Goal: Information Seeking & Learning: Learn about a topic

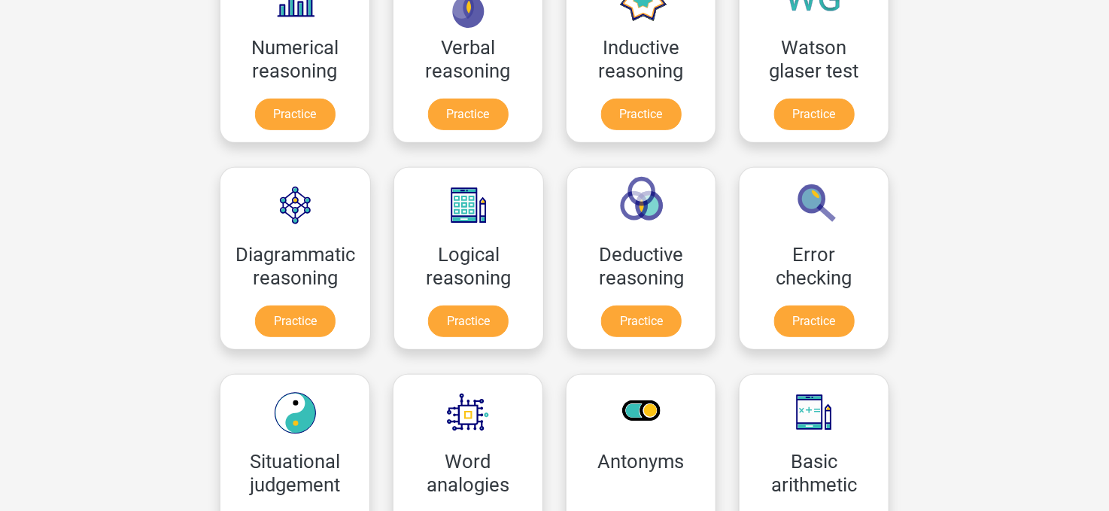
scroll to position [301, 0]
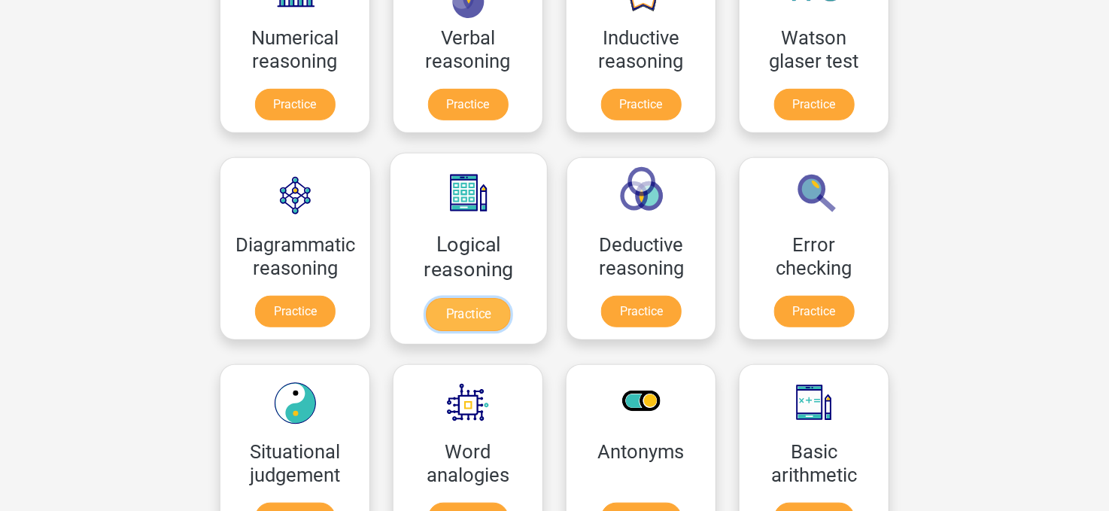
click at [467, 298] on link "Practice" at bounding box center [469, 314] width 84 height 33
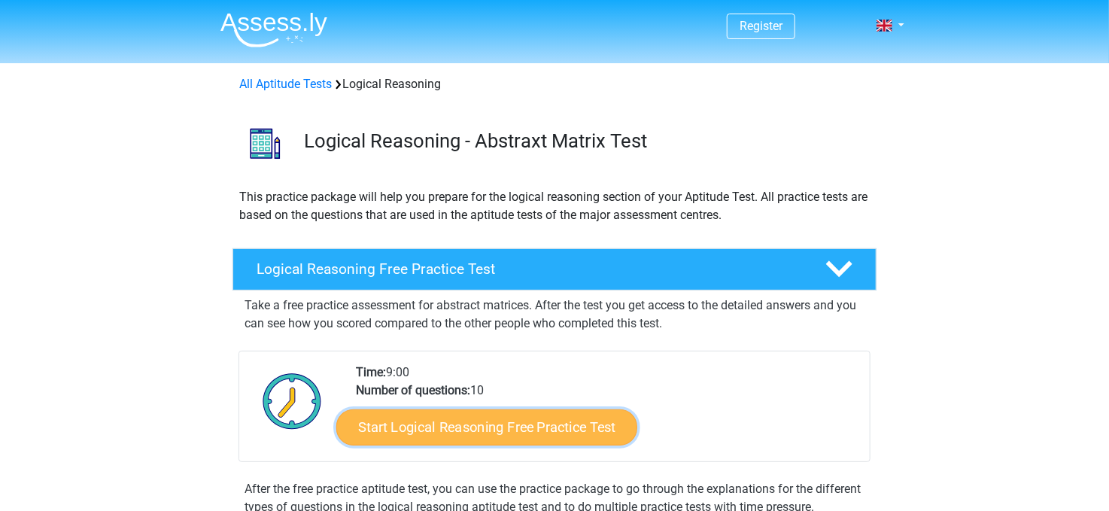
click at [508, 433] on link "Start Logical Reasoning Free Practice Test" at bounding box center [486, 427] width 301 height 36
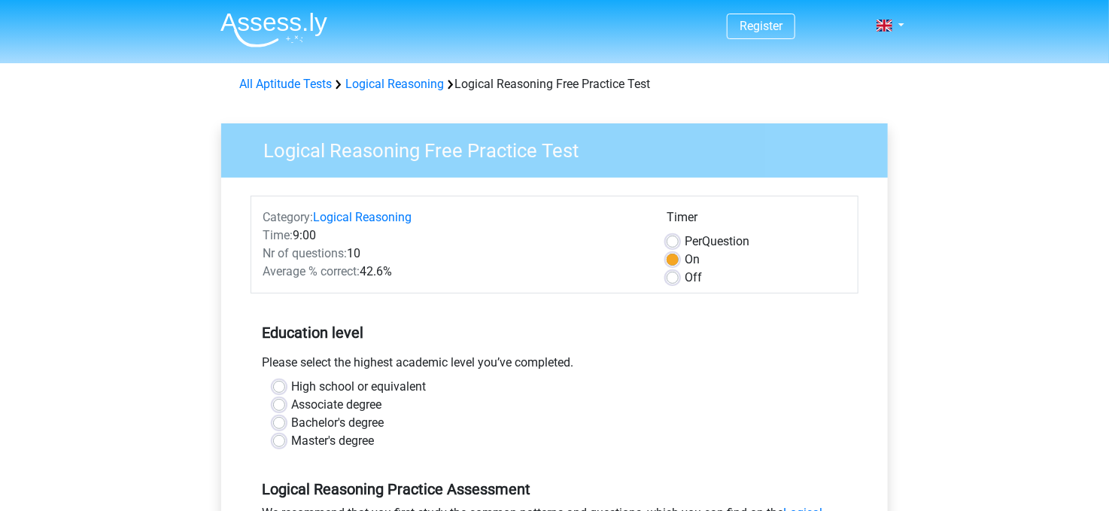
click at [299, 382] on label "High school or equivalent" at bounding box center [358, 387] width 135 height 18
click at [285, 382] on input "High school or equivalent" at bounding box center [279, 385] width 12 height 15
radio input "true"
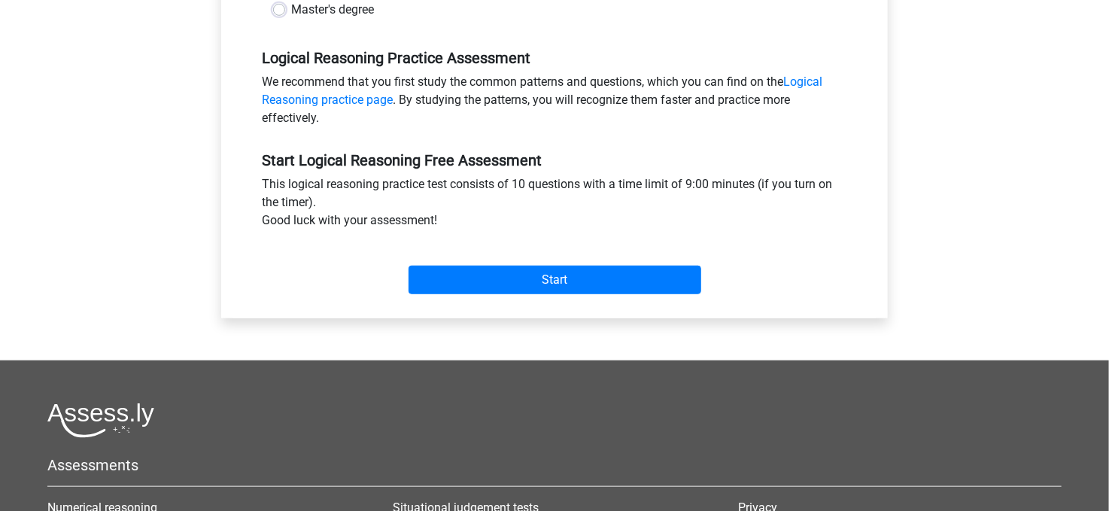
scroll to position [451, 0]
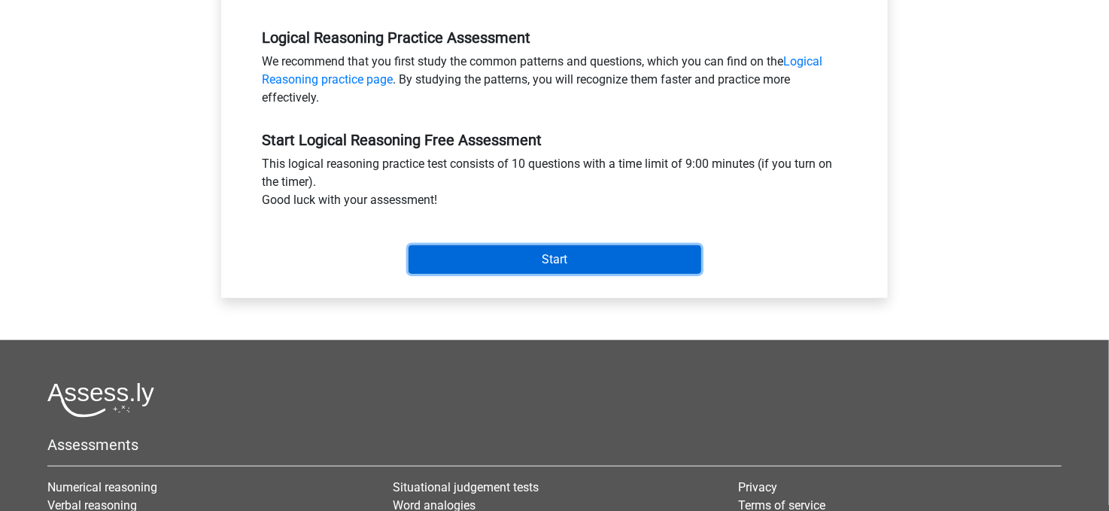
click at [583, 260] on input "Start" at bounding box center [555, 259] width 293 height 29
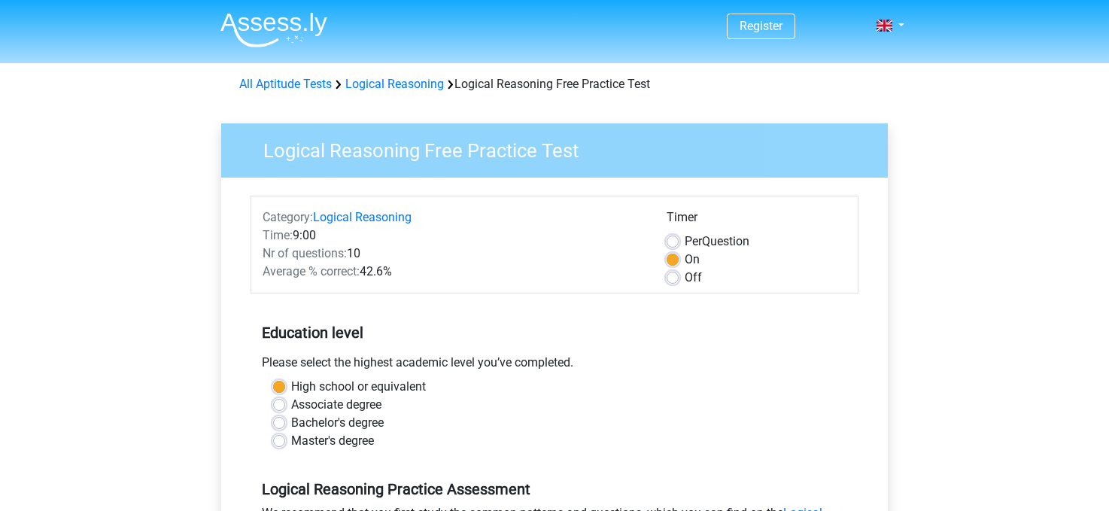
scroll to position [451, 0]
